Goal: Navigation & Orientation: Find specific page/section

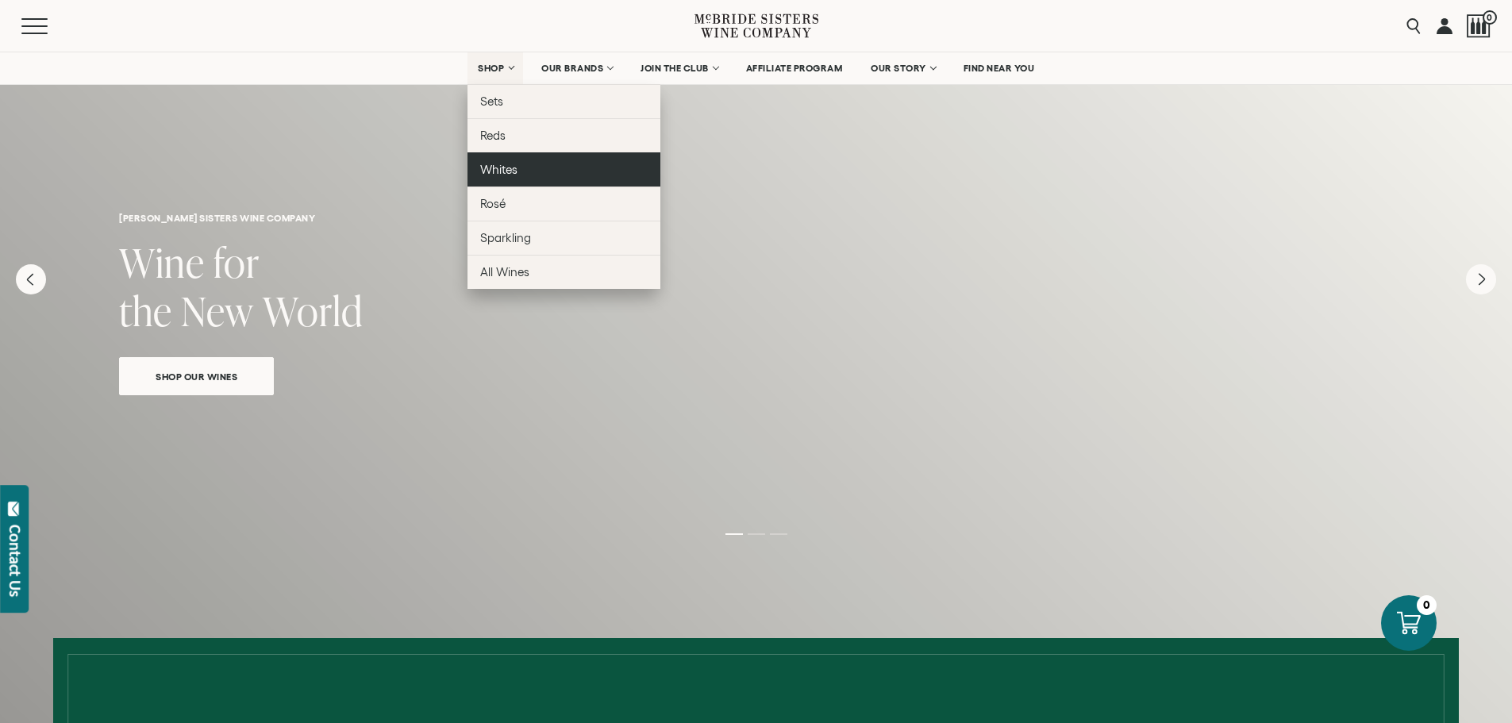
click at [498, 183] on link "Whites" at bounding box center [563, 169] width 193 height 34
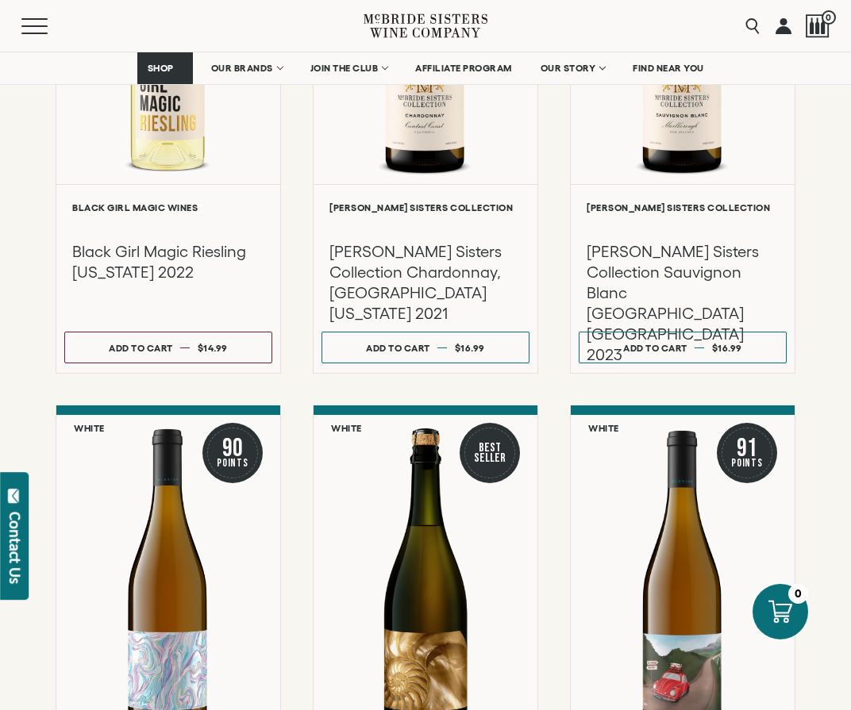
scroll to position [1190, 0]
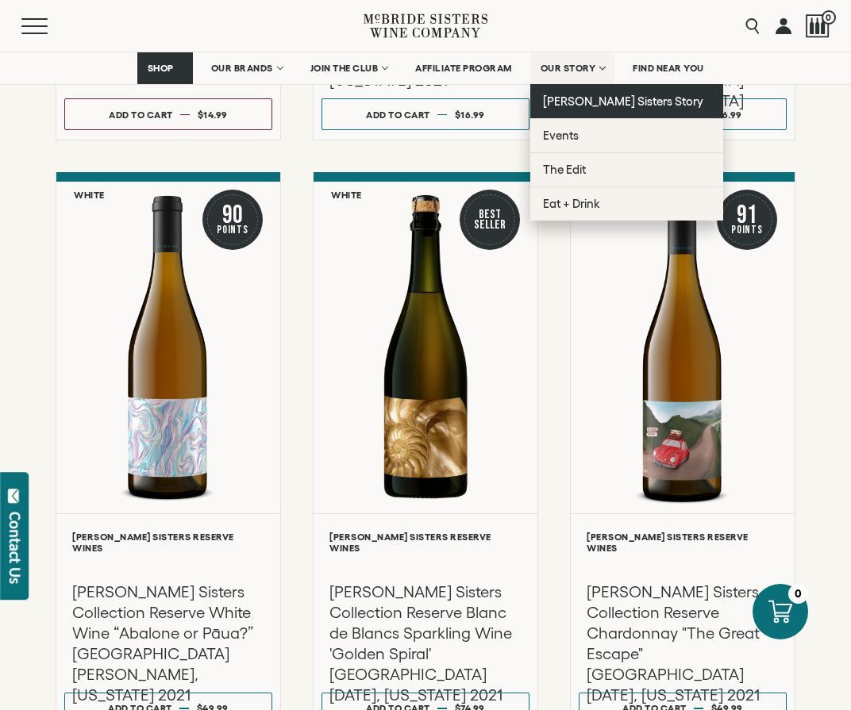
click at [581, 96] on span "[PERSON_NAME] Sisters Story" at bounding box center [623, 100] width 161 height 13
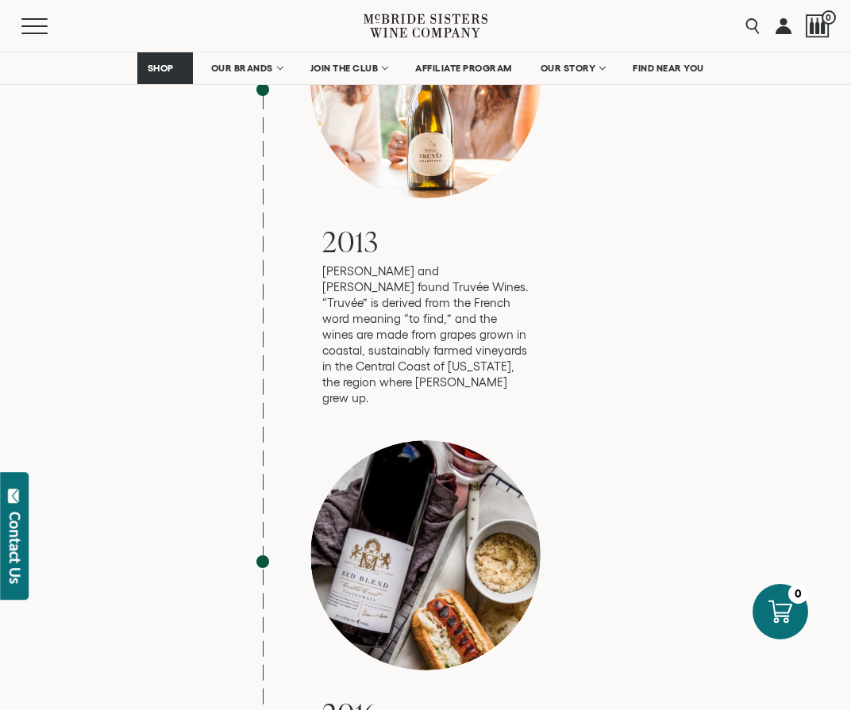
scroll to position [3095, 0]
